Goal: Navigation & Orientation: Find specific page/section

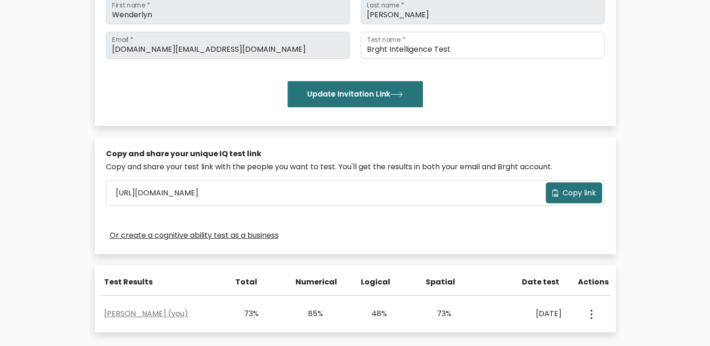
scroll to position [155, 0]
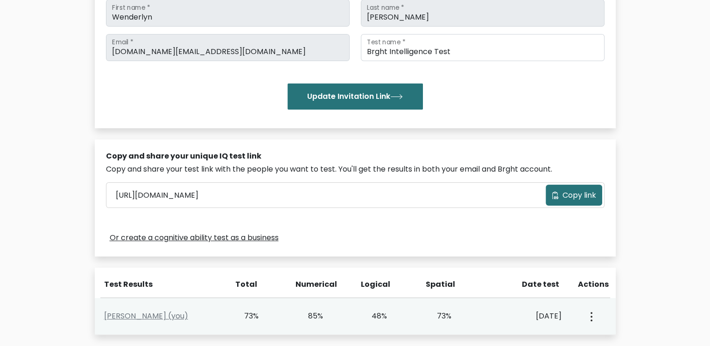
click at [592, 315] on button "button" at bounding box center [590, 316] width 7 height 29
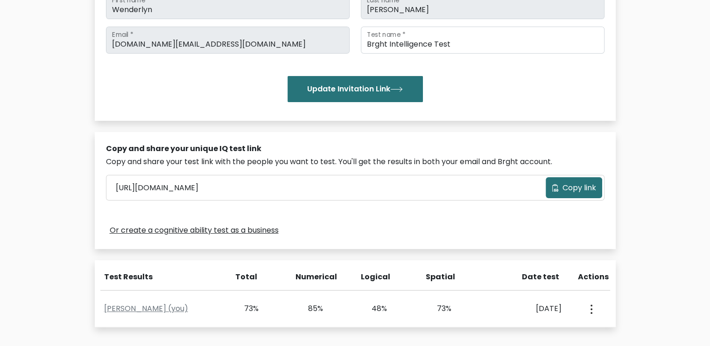
scroll to position [164, 0]
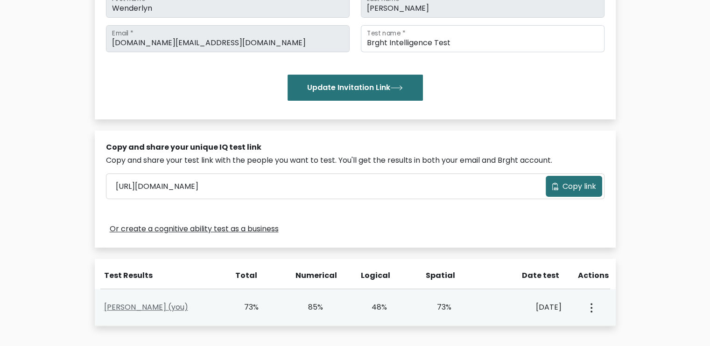
click at [157, 311] on link "Wenderlyn Rodriguez (you)" at bounding box center [146, 307] width 84 height 11
